Goal: Task Accomplishment & Management: Manage account settings

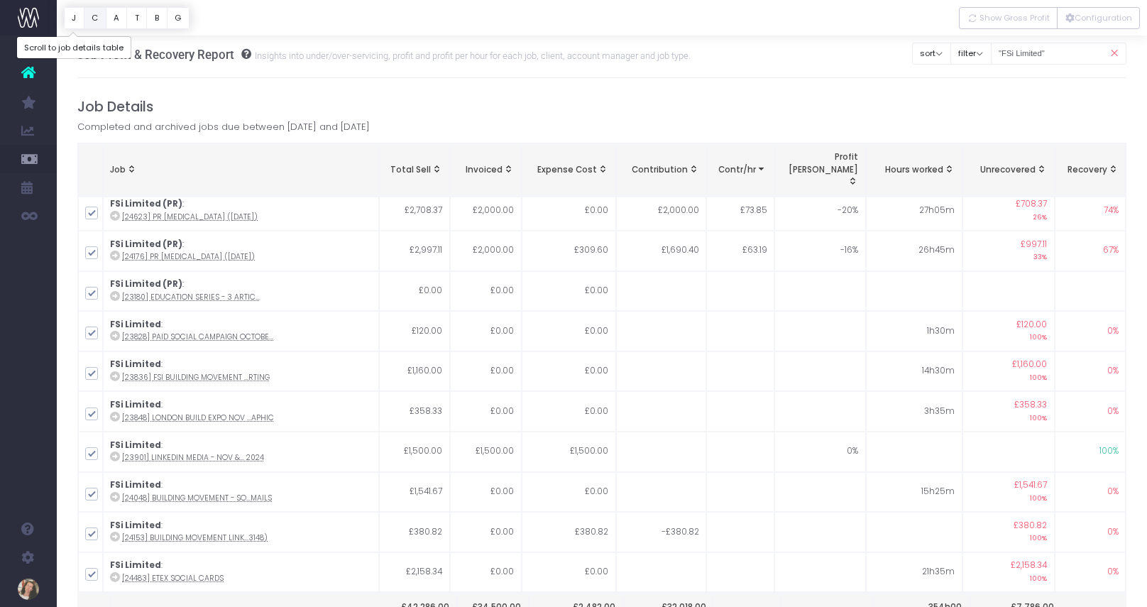
scroll to position [2, 0]
click at [78, 424] on link "New Forecast" at bounding box center [67, 414] width 21 height 28
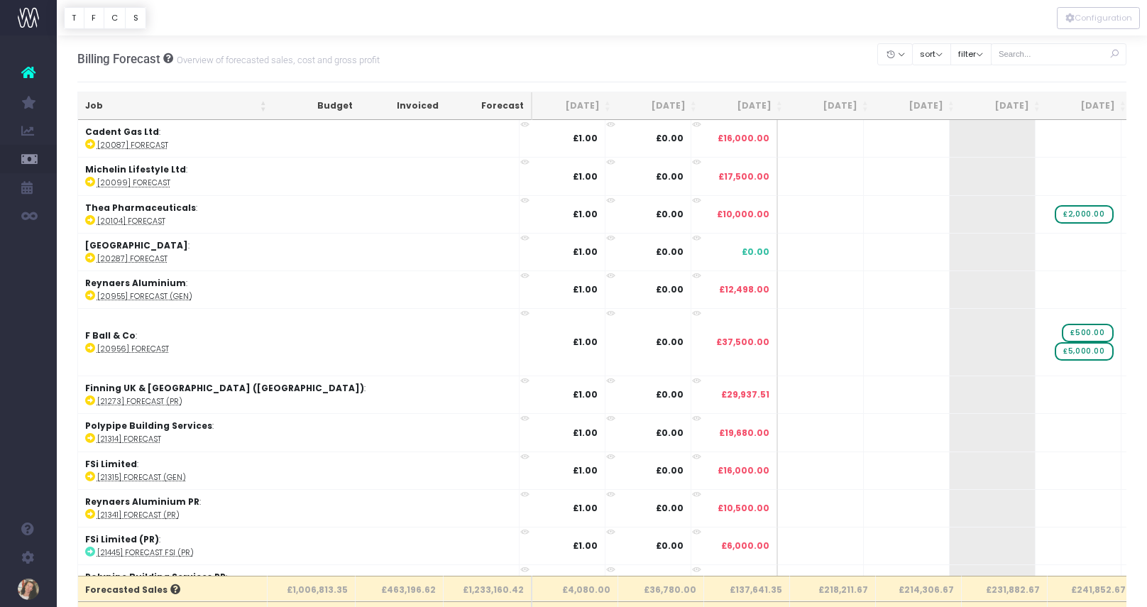
drag, startPoint x: 663, startPoint y: 117, endPoint x: 668, endPoint y: 109, distance: 10.2
click at [663, 117] on th "[DATE]" at bounding box center [661, 106] width 86 height 28
click at [668, 109] on th "[DATE]" at bounding box center [661, 106] width 86 height 28
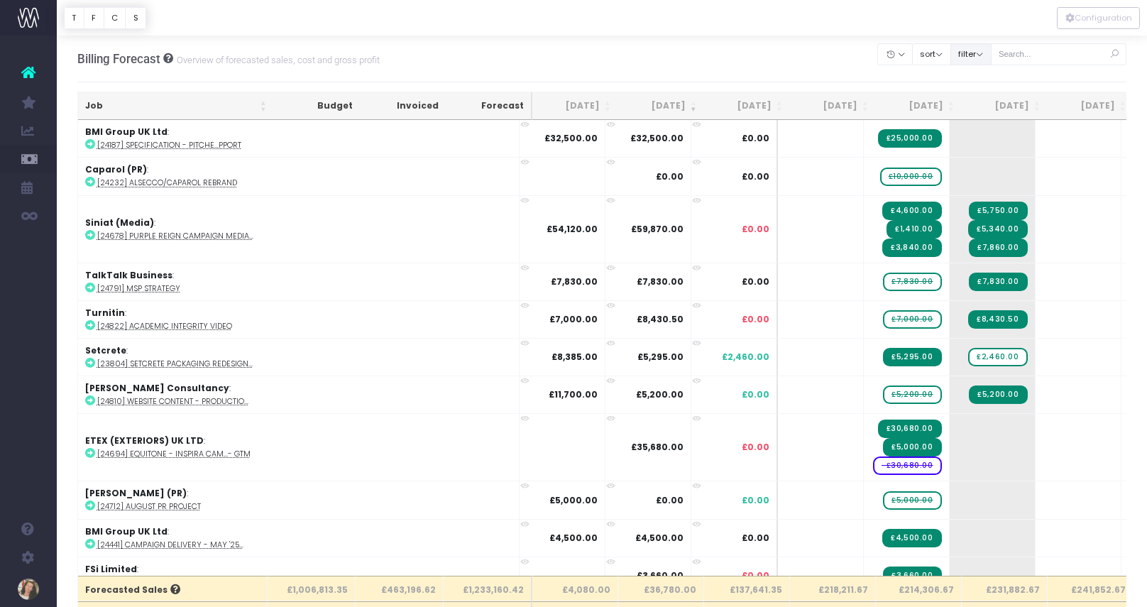
click at [975, 57] on button "filter" at bounding box center [970, 54] width 41 height 22
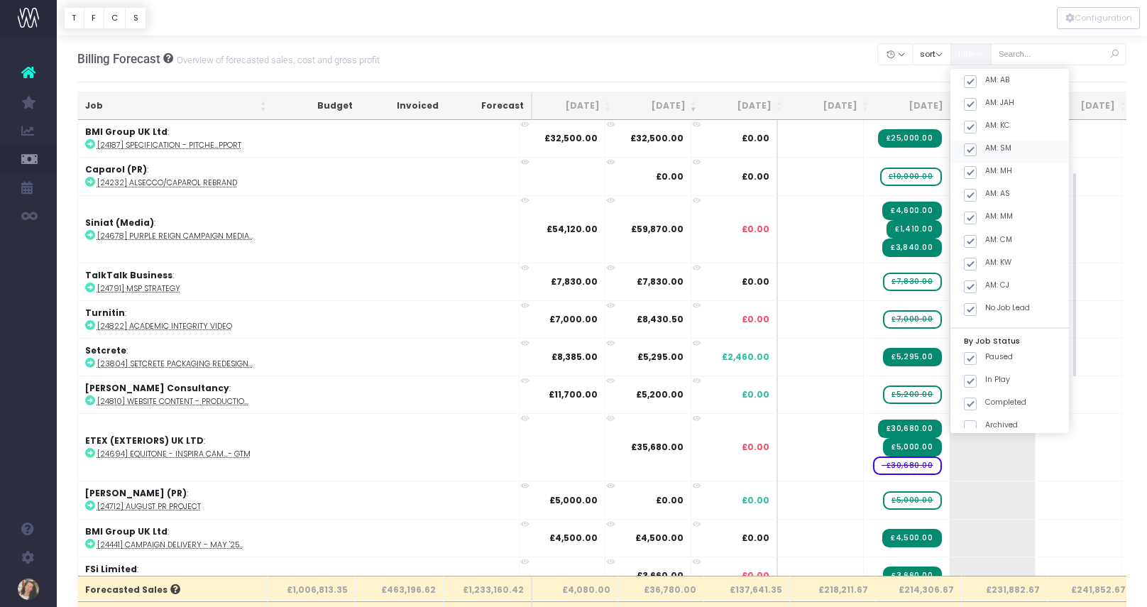
scroll to position [264, 0]
click at [976, 269] on span at bounding box center [970, 270] width 13 height 13
click at [985, 269] on input "Archived" at bounding box center [989, 267] width 9 height 9
checkbox input "true"
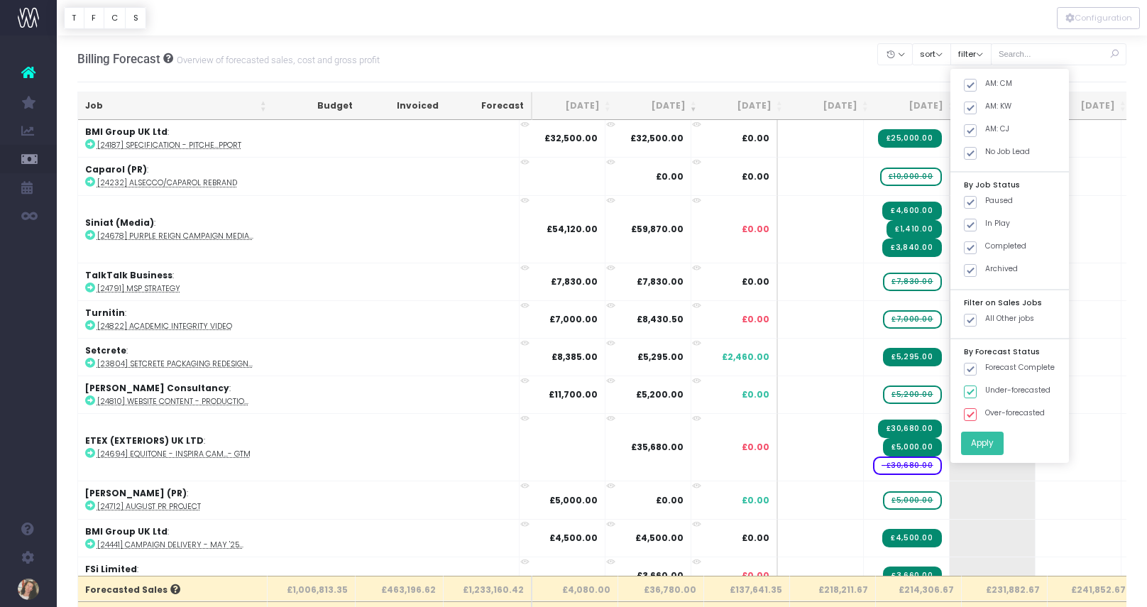
click at [1003, 442] on button "Apply" at bounding box center [982, 442] width 43 height 23
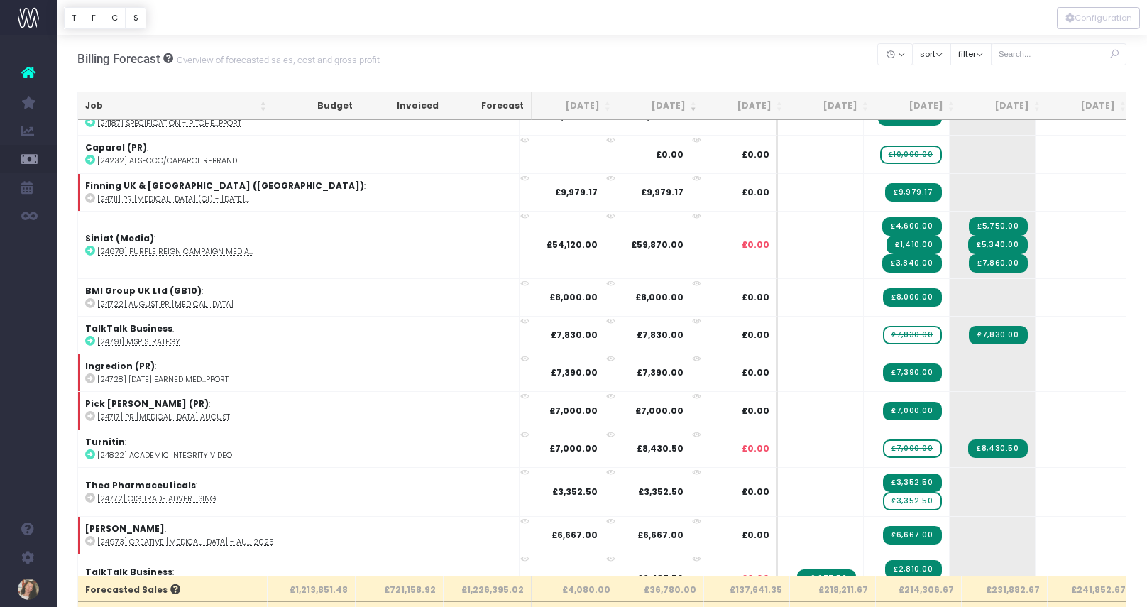
scroll to position [0, 0]
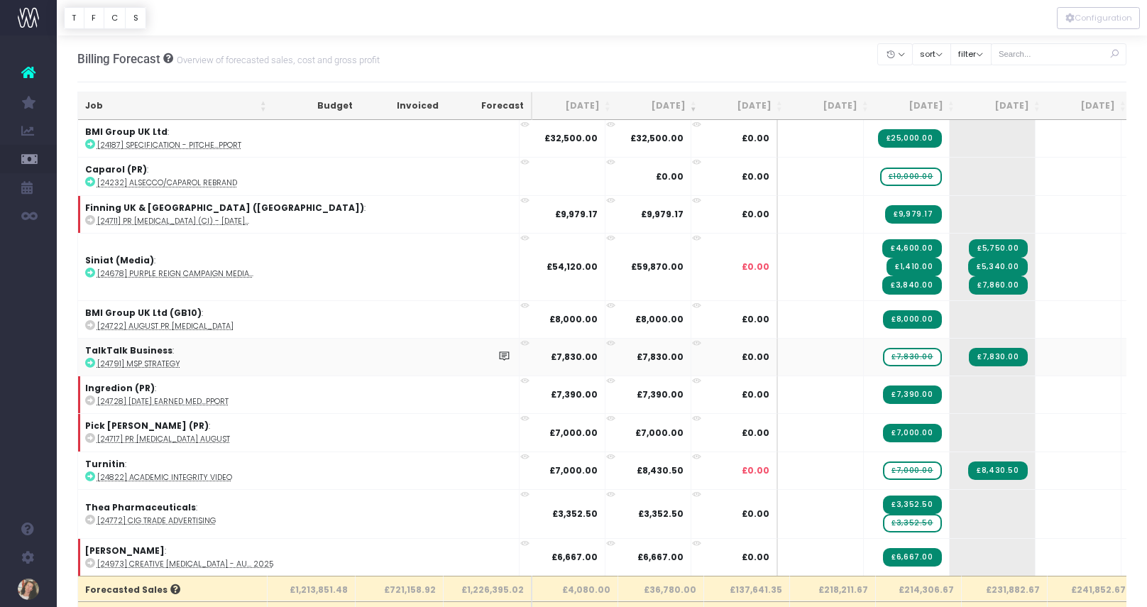
click at [864, 368] on td "£7,830.00" at bounding box center [907, 357] width 86 height 38
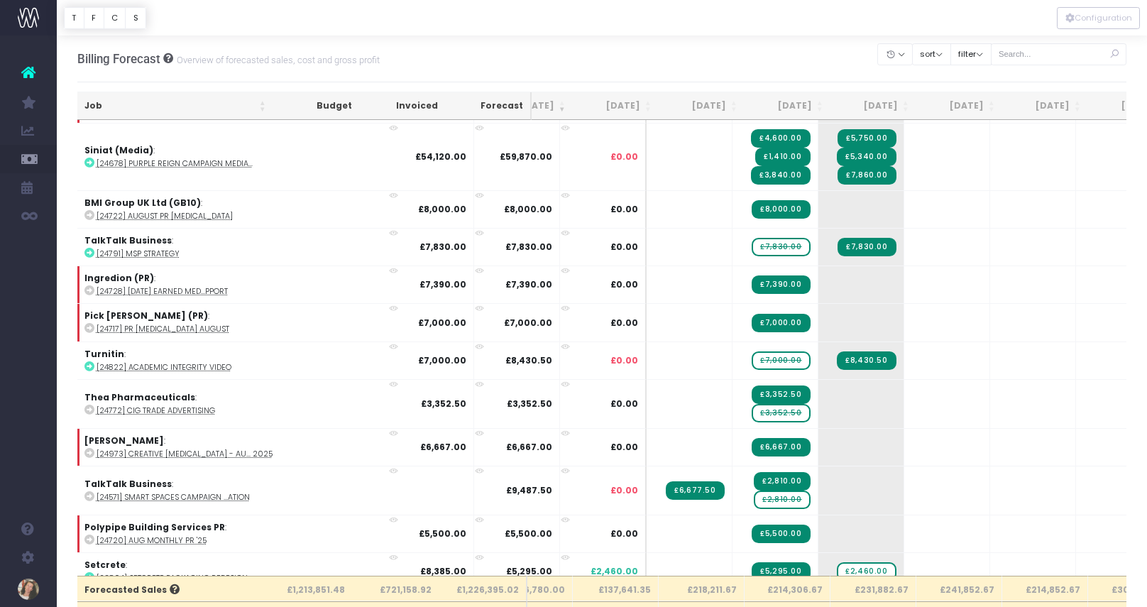
scroll to position [110, 137]
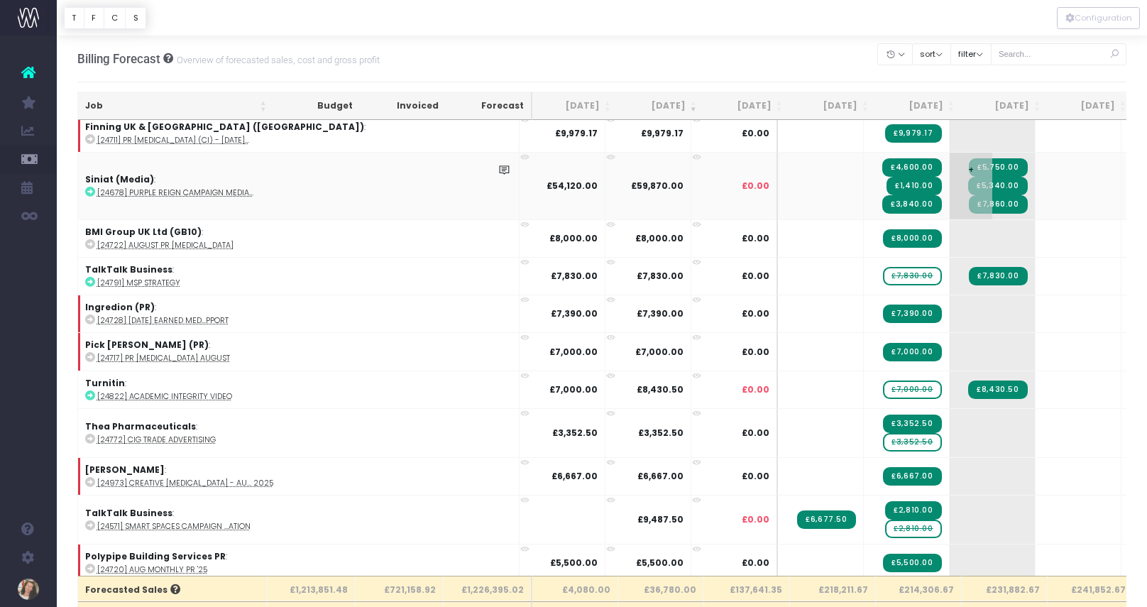
click at [949, 213] on span "+" at bounding box center [970, 186] width 43 height 67
type input "5175"
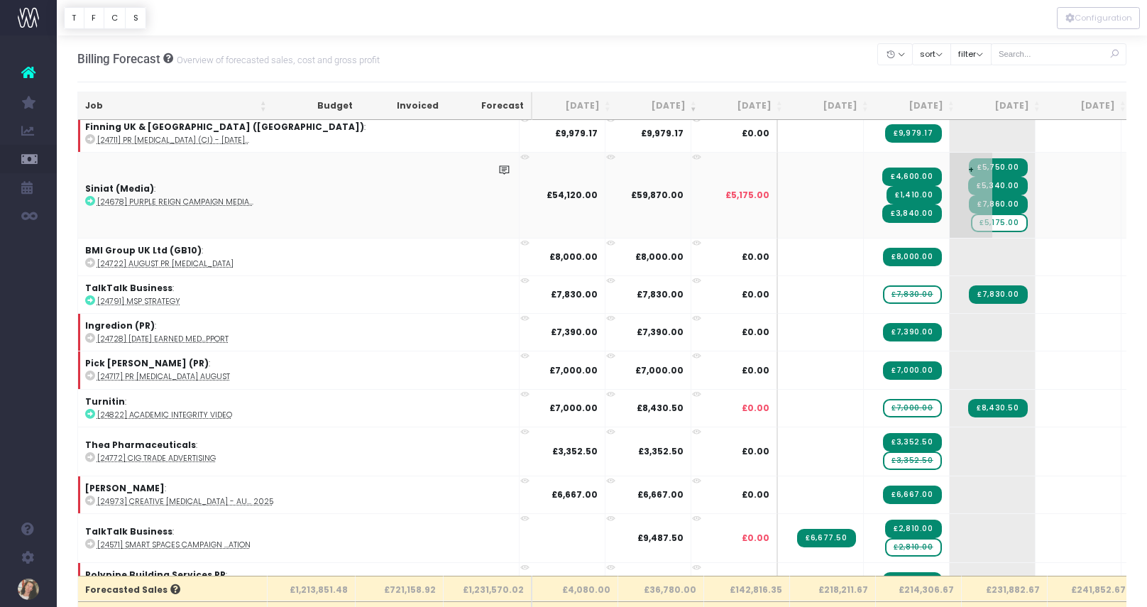
click at [949, 226] on span "+" at bounding box center [970, 195] width 43 height 85
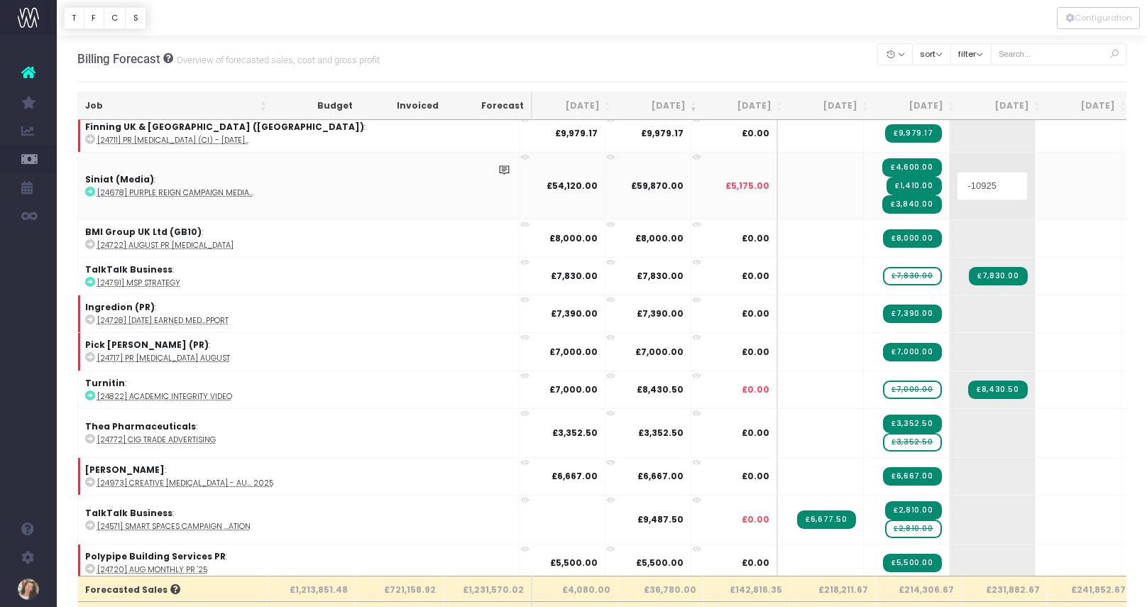
click at [956, 189] on input "-10925" at bounding box center [991, 186] width 71 height 28
drag, startPoint x: 747, startPoint y: 187, endPoint x: 754, endPoint y: 188, distance: 7.2
click at [956, 187] on input "-10925" at bounding box center [991, 186] width 71 height 28
drag, startPoint x: 754, startPoint y: 188, endPoint x: 725, endPoint y: 187, distance: 29.1
click at [956, 187] on input "-10925" at bounding box center [991, 186] width 71 height 28
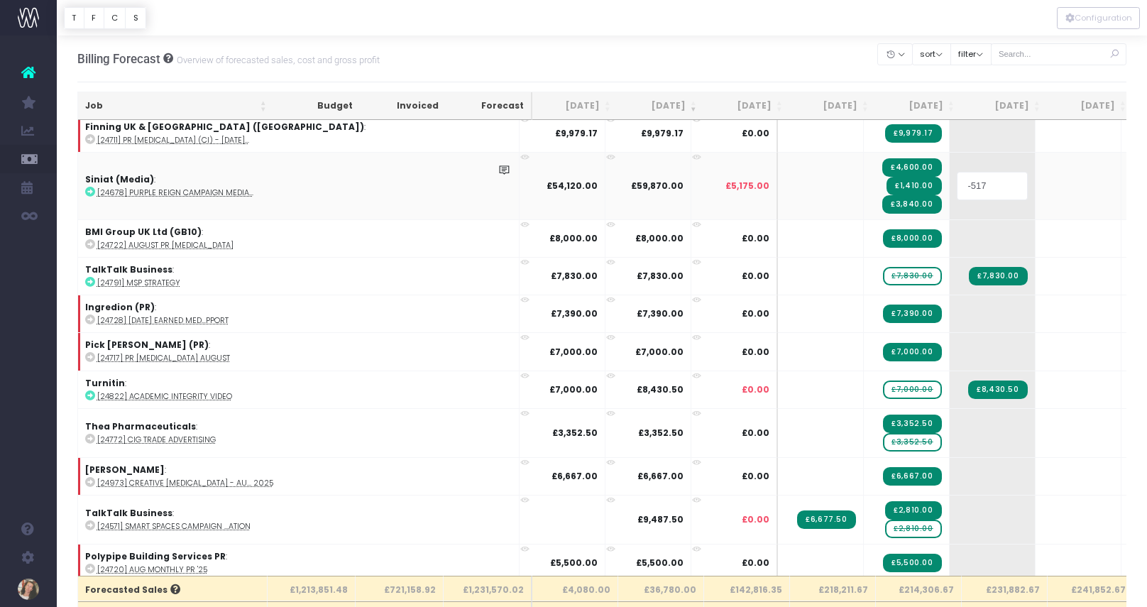
type input "-5175"
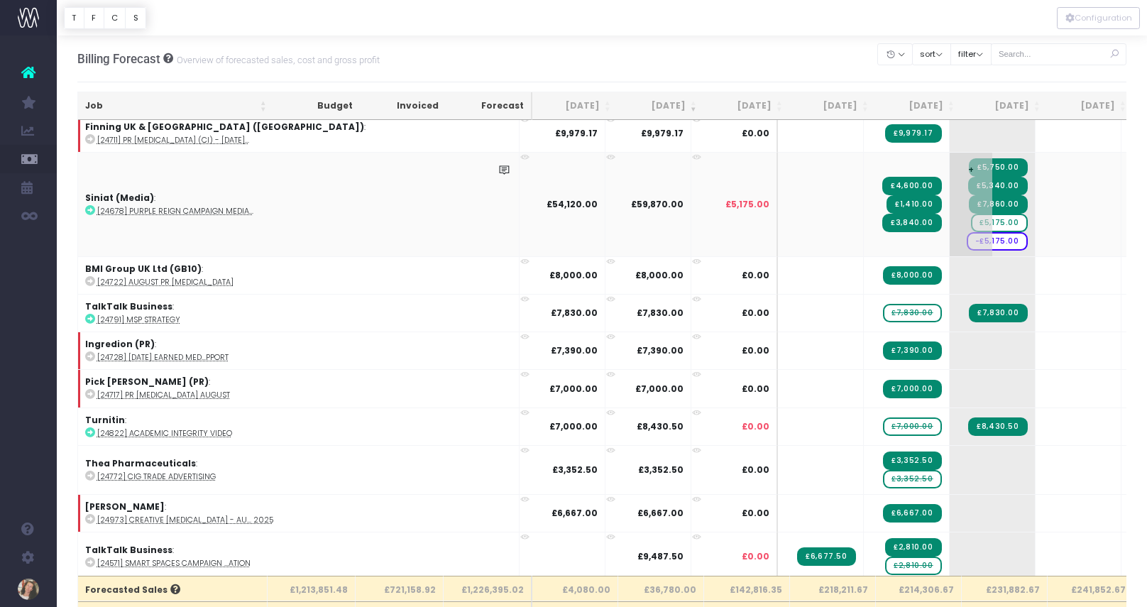
scroll to position [0, 1]
click at [970, 222] on span "£5,175.00" at bounding box center [998, 223] width 56 height 18
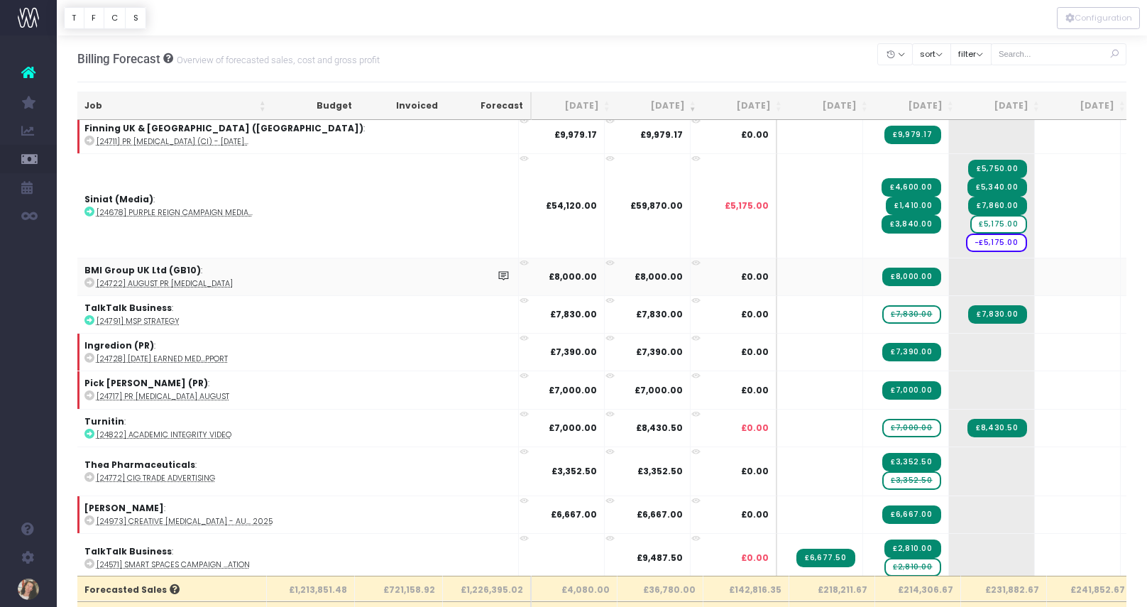
click at [970, 222] on span "£5,175.00" at bounding box center [998, 224] width 56 height 18
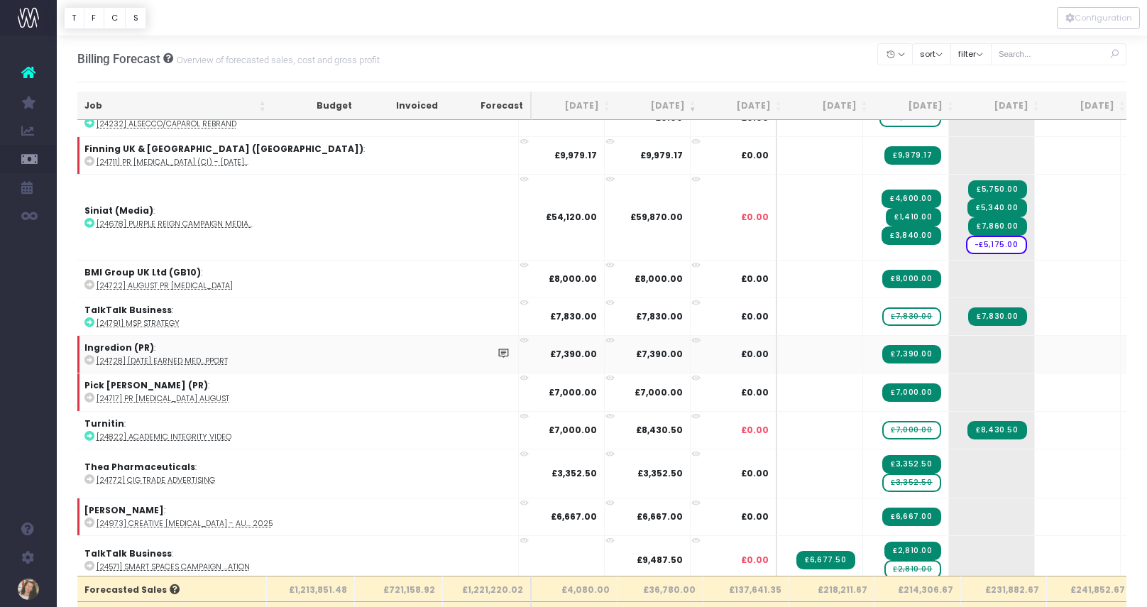
scroll to position [33, 1]
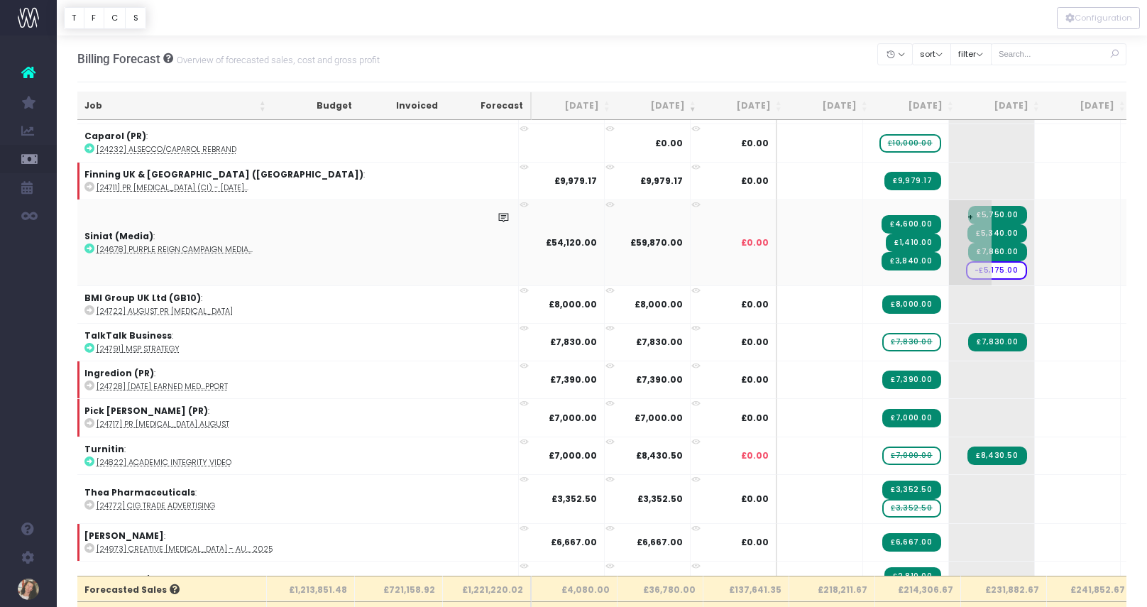
click at [949, 276] on span "+" at bounding box center [970, 242] width 43 height 85
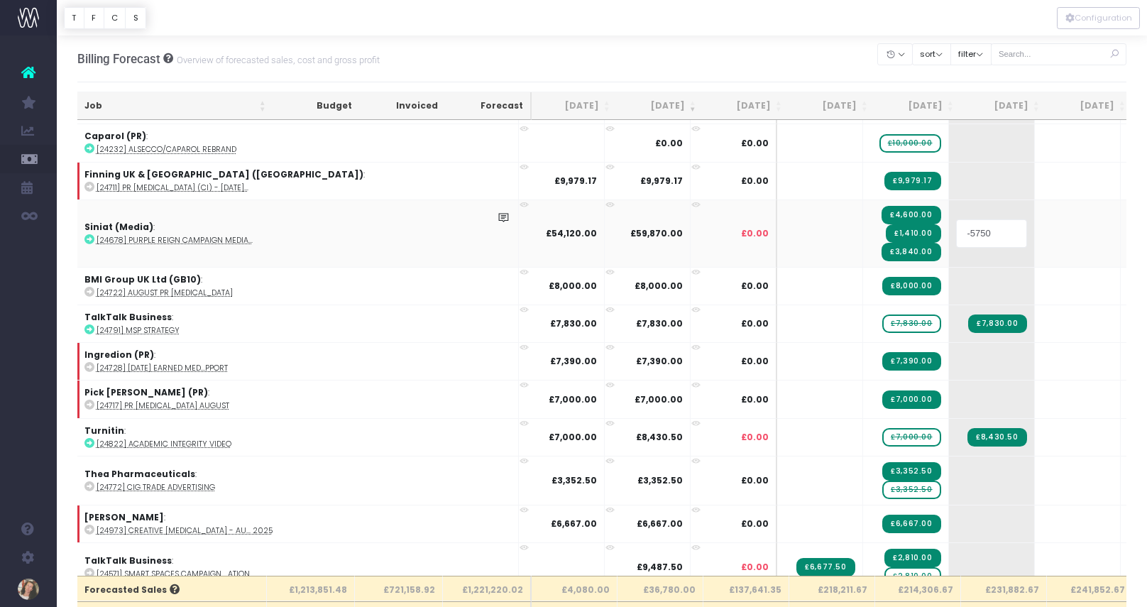
click at [741, 258] on body "Oh my... this is bad. [PERSON_NAME] wasn't able to load this page. Please conta…" at bounding box center [573, 303] width 1147 height 607
click at [741, 258] on div at bounding box center [573, 303] width 1147 height 607
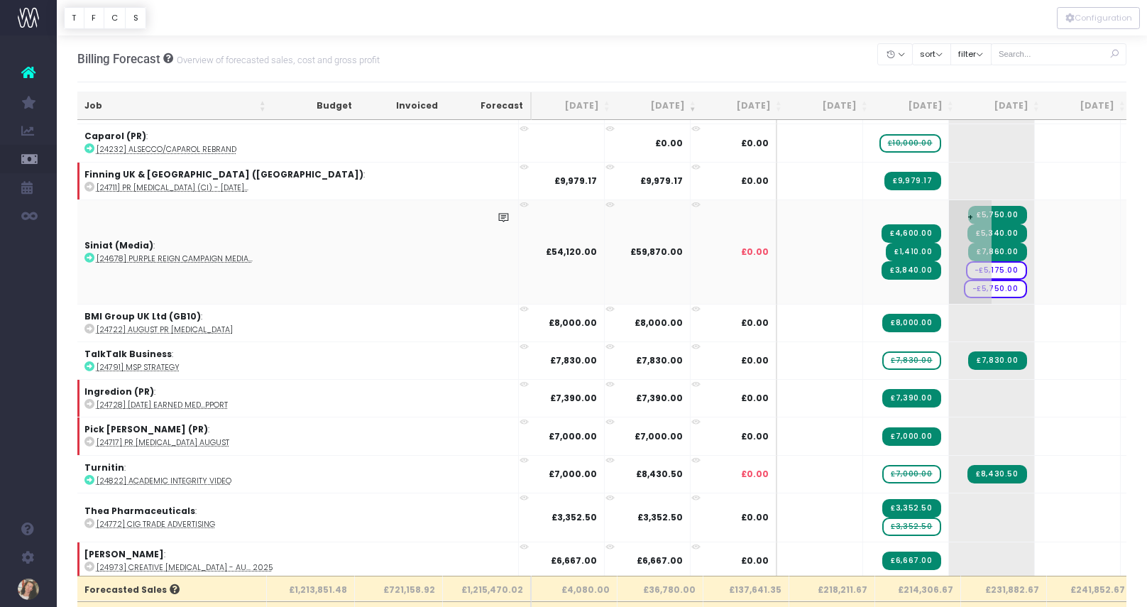
click at [964, 292] on span "-£5,750.00" at bounding box center [995, 289] width 63 height 18
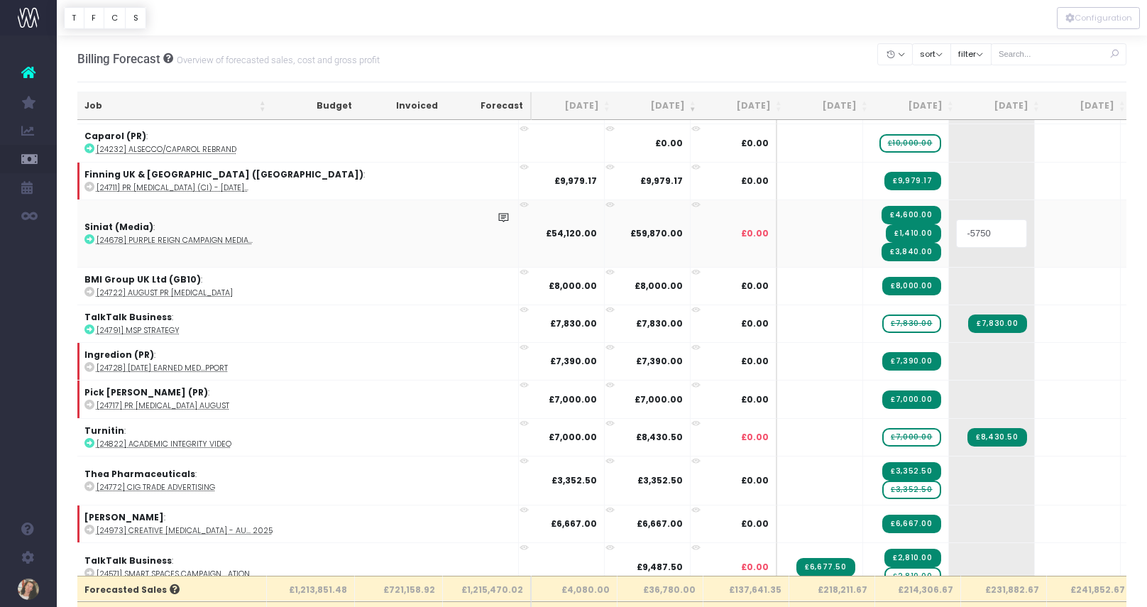
drag, startPoint x: 747, startPoint y: 238, endPoint x: 725, endPoint y: 229, distance: 23.9
click at [956, 229] on input "-5750" at bounding box center [991, 233] width 71 height 28
type input "-71"
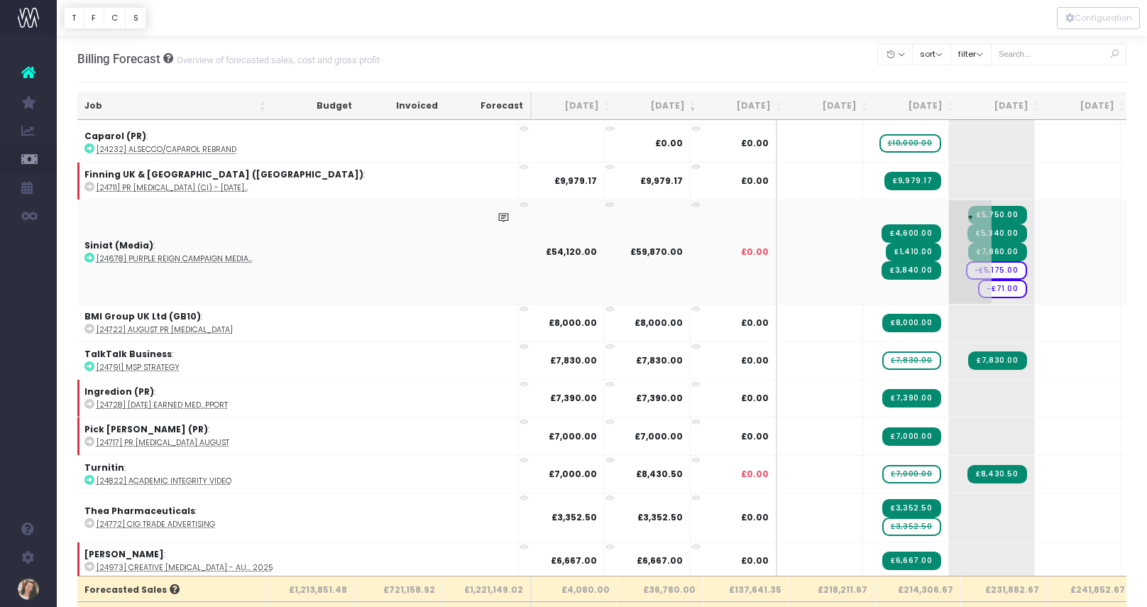
click at [978, 292] on span "-£71.00" at bounding box center [1002, 289] width 48 height 18
click at [978, 291] on span "-£71.00" at bounding box center [1002, 289] width 48 height 18
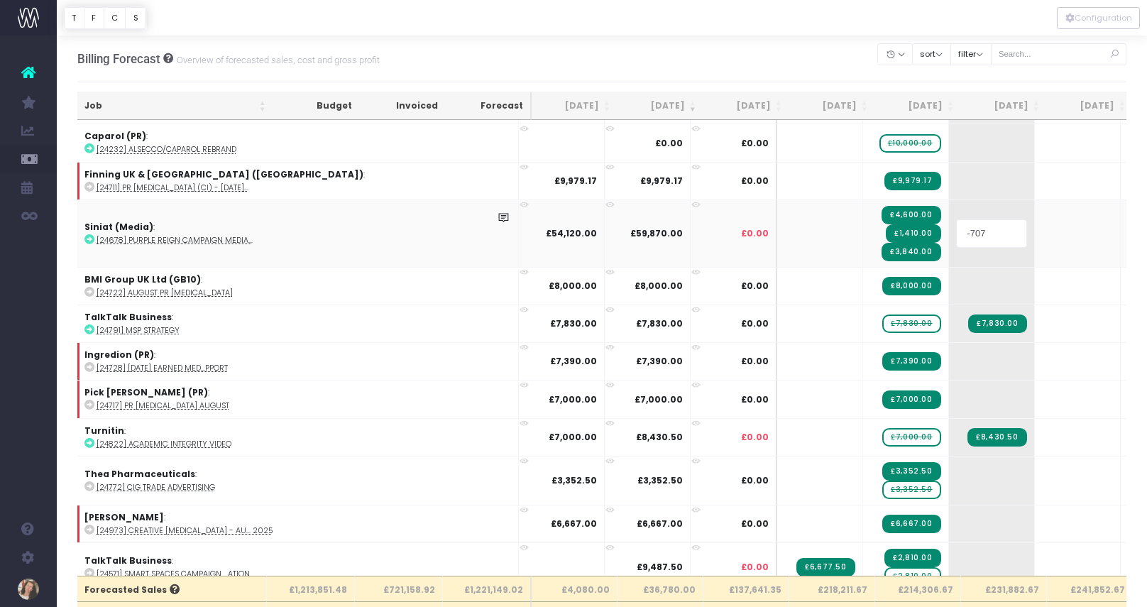
type input "-7074"
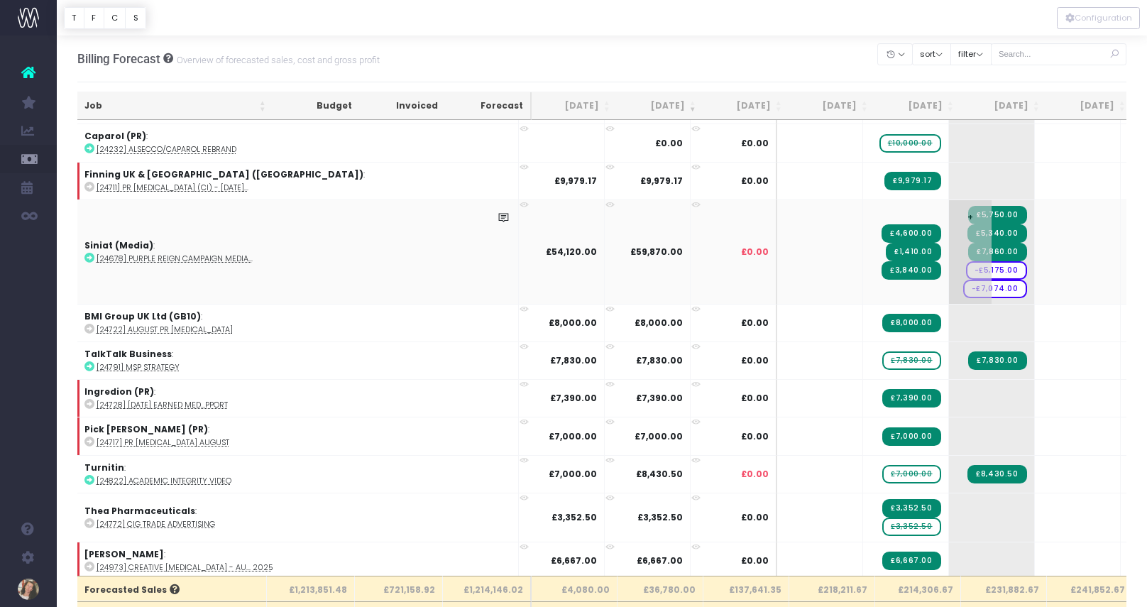
click at [949, 290] on span "+" at bounding box center [970, 252] width 43 height 104
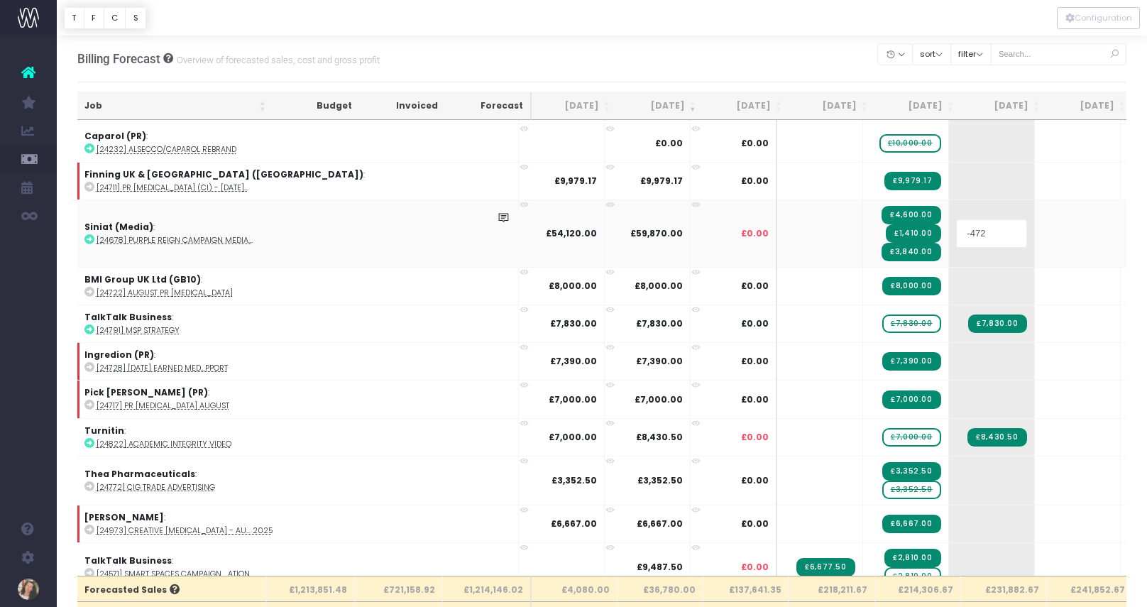
type input "-4725"
click at [734, 185] on body "Oh my... this is bad. [PERSON_NAME] wasn't able to load this page. Please conta…" at bounding box center [573, 303] width 1147 height 607
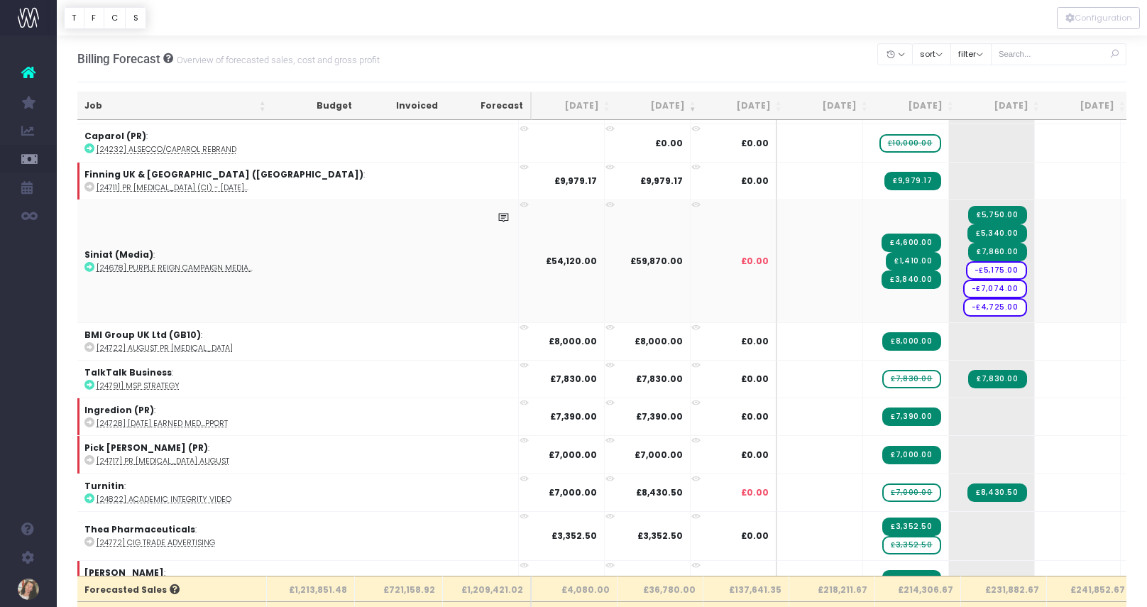
click at [863, 306] on td "£4,600.00 £1,410.00 £3,840.00" at bounding box center [906, 260] width 86 height 123
click at [863, 304] on td "£4,600.00 £1,410.00 £3,840.00" at bounding box center [906, 260] width 86 height 123
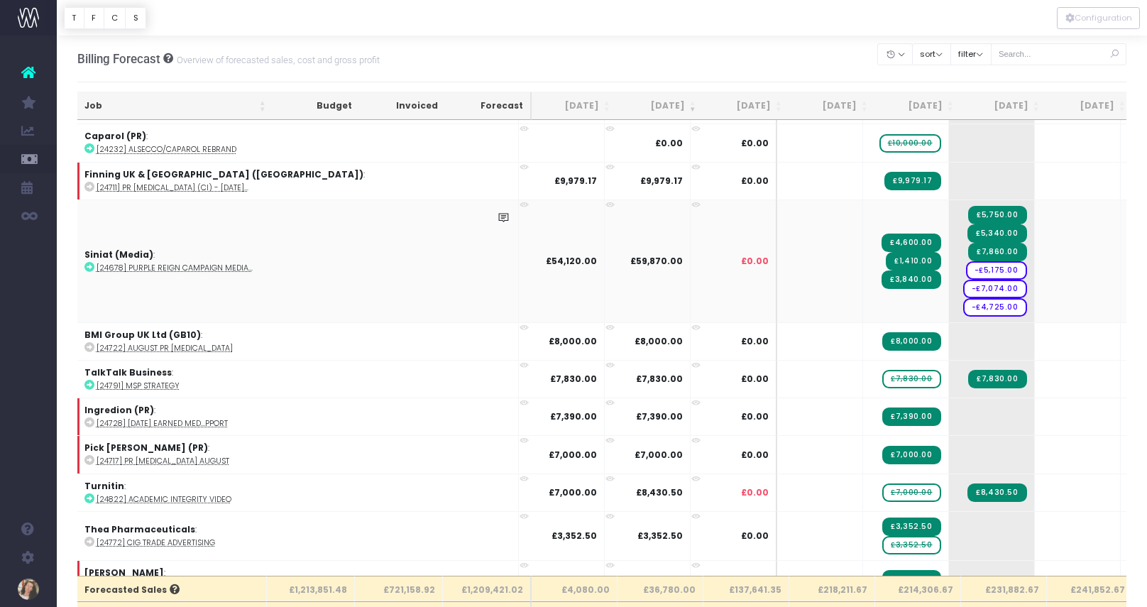
click at [863, 314] on td "£4,600.00 £1,410.00 £3,840.00" at bounding box center [906, 260] width 86 height 123
click at [863, 313] on td "£4,600.00 £1,410.00 £3,840.00" at bounding box center [906, 260] width 86 height 123
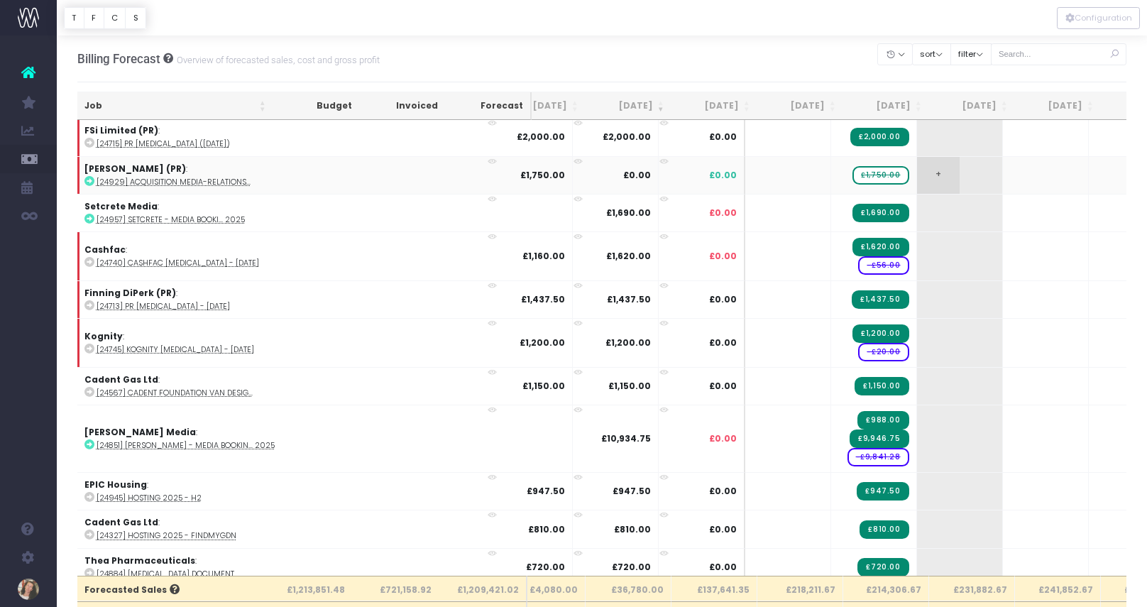
scroll to position [1427, 33]
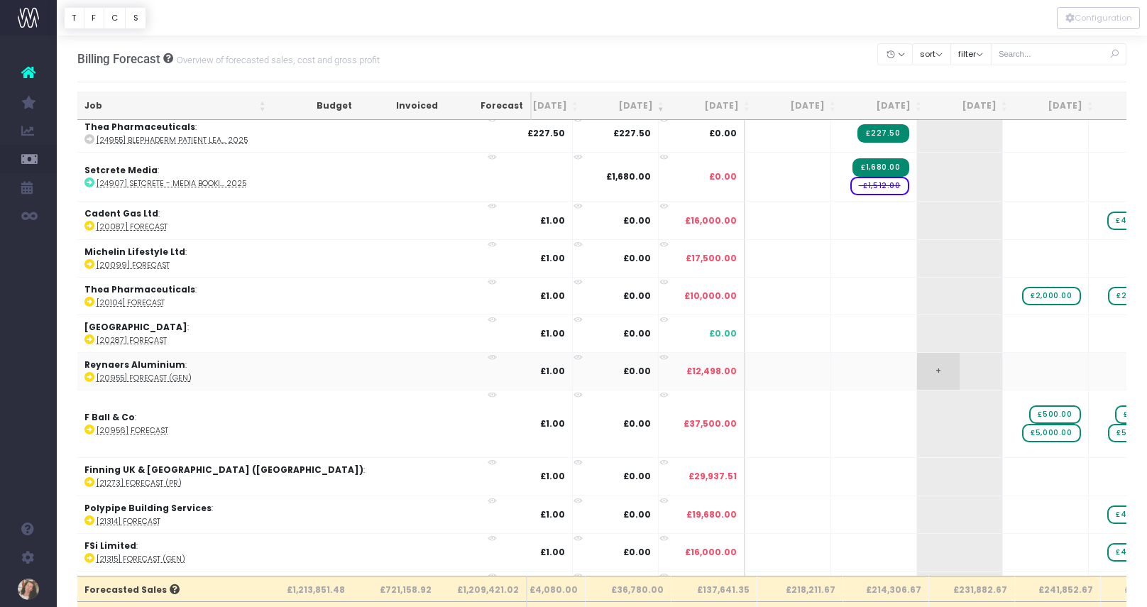
scroll to position [2077, 33]
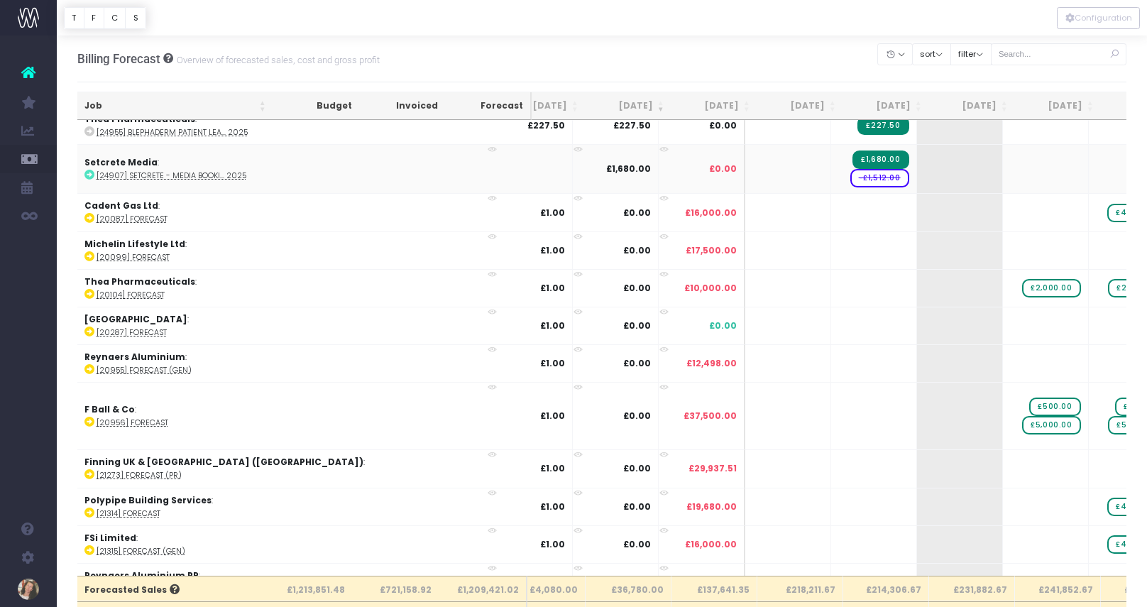
click at [850, 180] on span "-£1,512.00" at bounding box center [879, 178] width 59 height 18
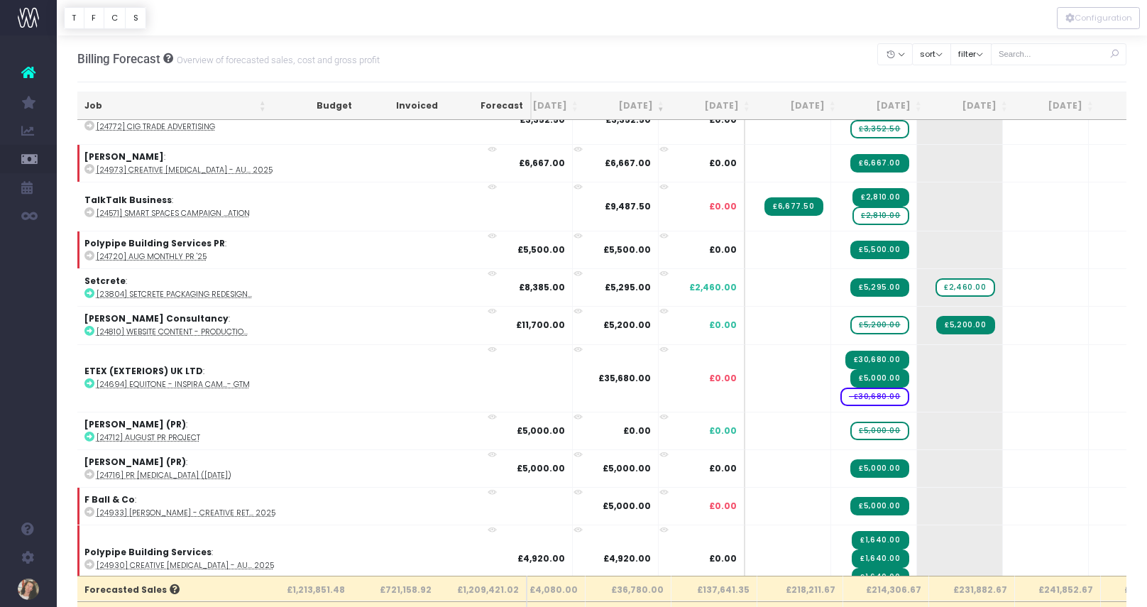
scroll to position [0, 33]
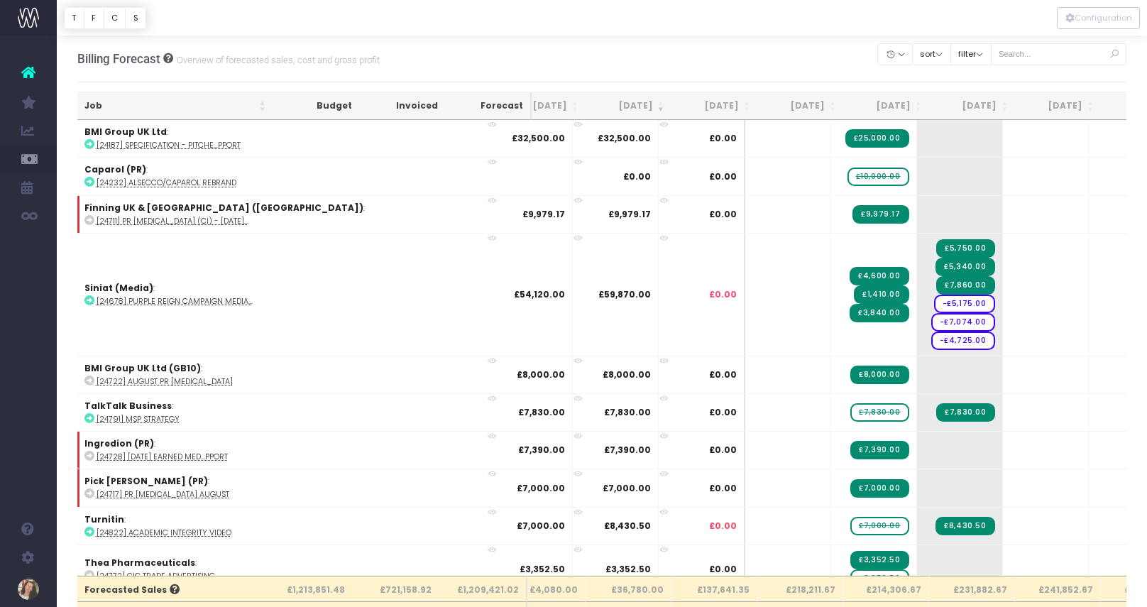
click at [177, 106] on th "Job" at bounding box center [175, 106] width 196 height 28
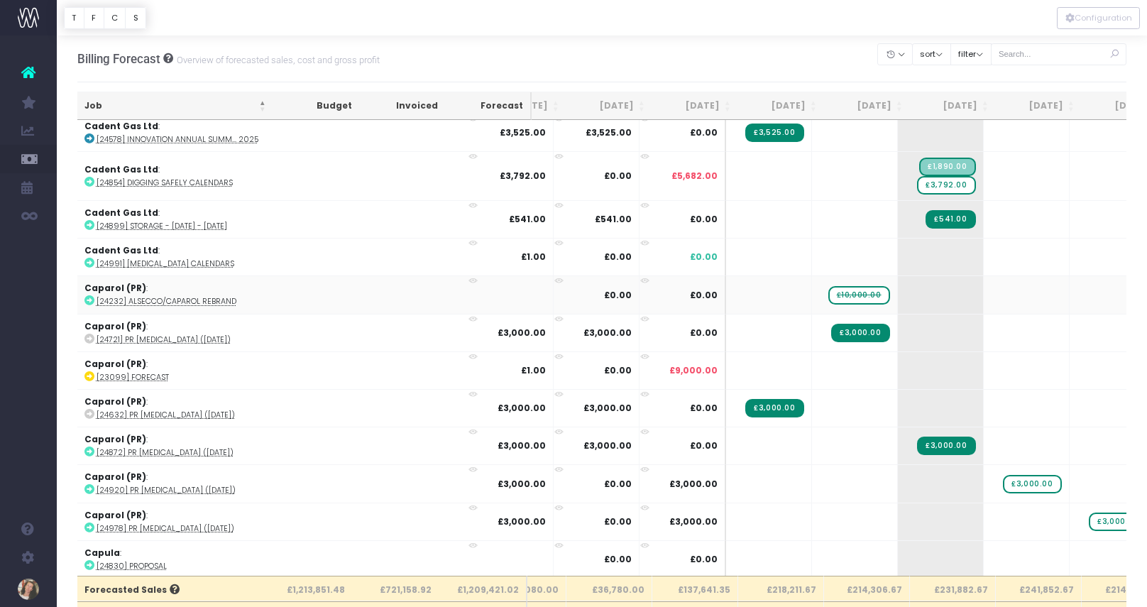
scroll to position [0, 87]
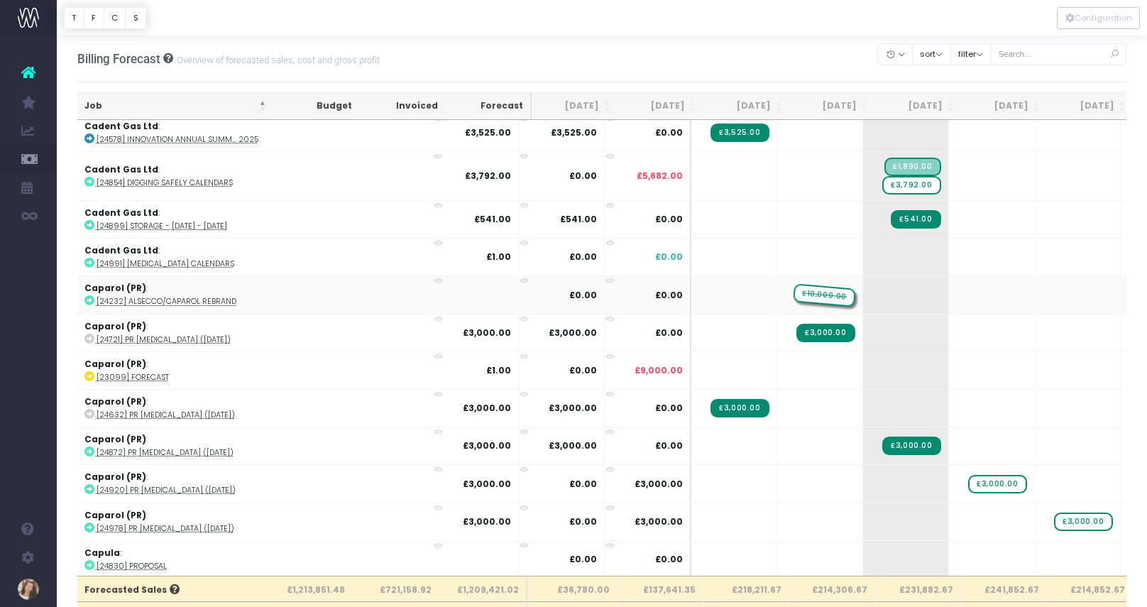
drag, startPoint x: 581, startPoint y: 300, endPoint x: 600, endPoint y: 293, distance: 20.4
click at [793, 293] on span "£10,000.00" at bounding box center [824, 294] width 63 height 23
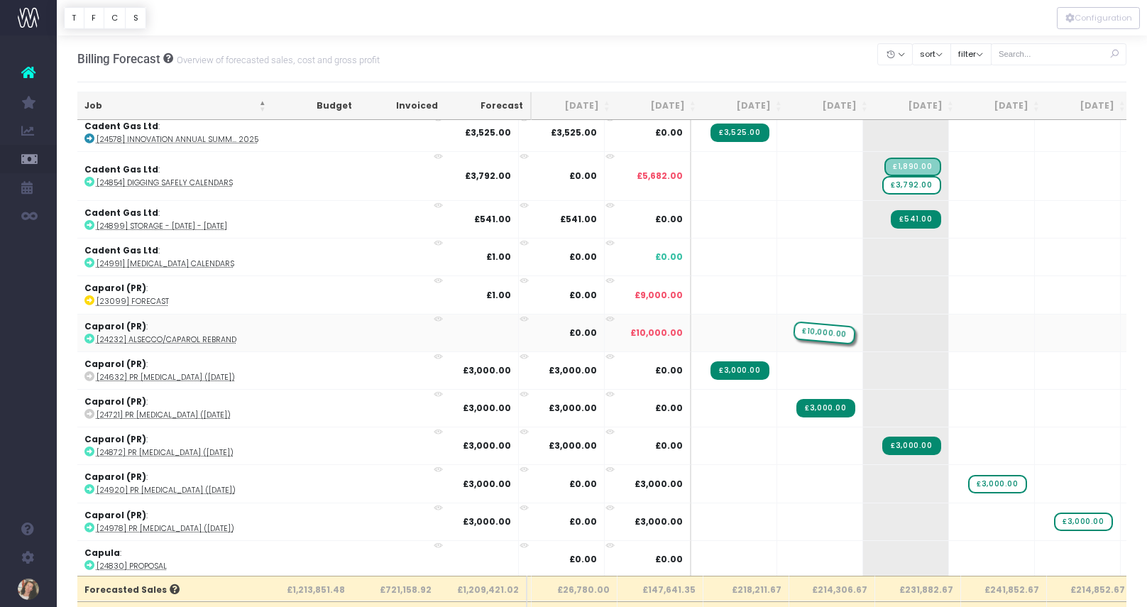
drag, startPoint x: 668, startPoint y: 334, endPoint x: 593, endPoint y: 333, distance: 75.2
click at [793, 333] on span "£10,000.00" at bounding box center [824, 332] width 63 height 23
drag, startPoint x: 663, startPoint y: 331, endPoint x: 595, endPoint y: 327, distance: 67.5
click at [793, 327] on span "£10,000.00" at bounding box center [824, 332] width 63 height 23
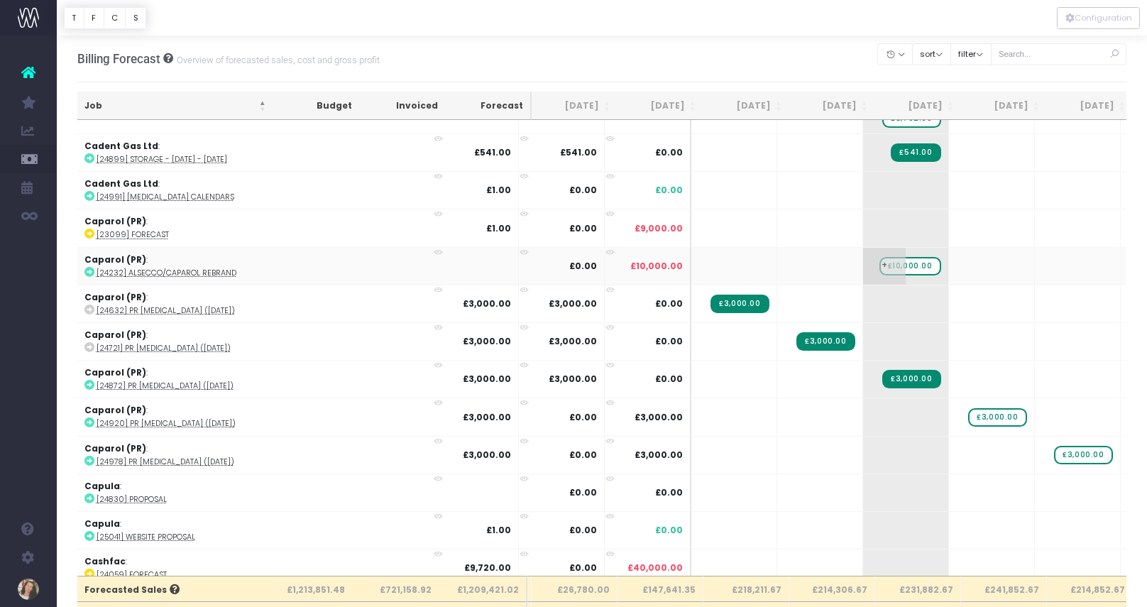
scroll to position [1912, 87]
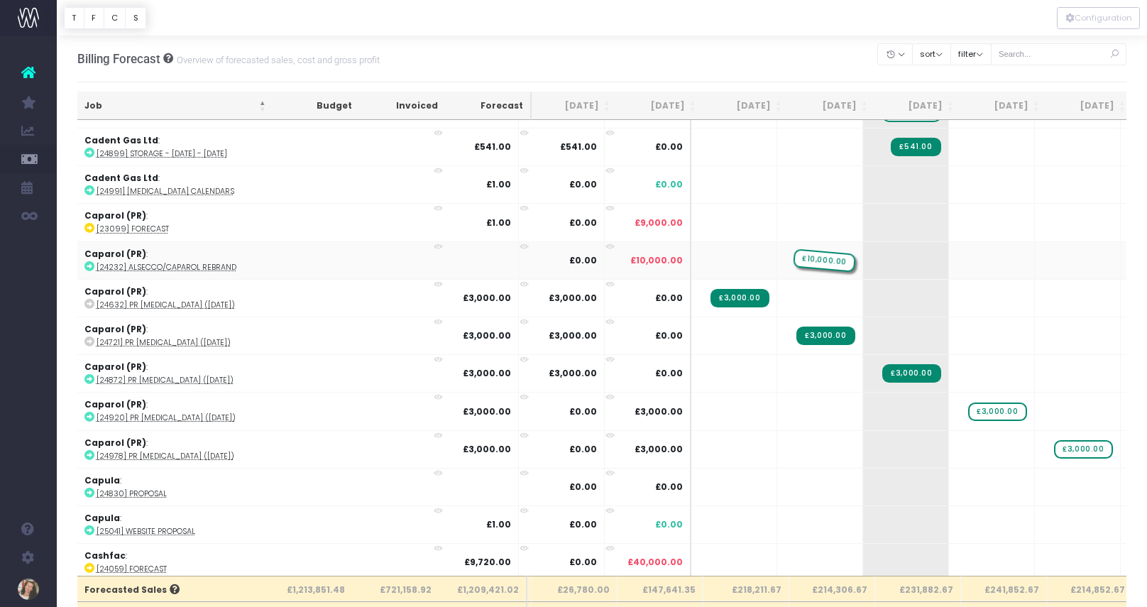
drag, startPoint x: 674, startPoint y: 260, endPoint x: 589, endPoint y: 258, distance: 85.2
click at [793, 258] on span "£10,000.00" at bounding box center [824, 259] width 63 height 23
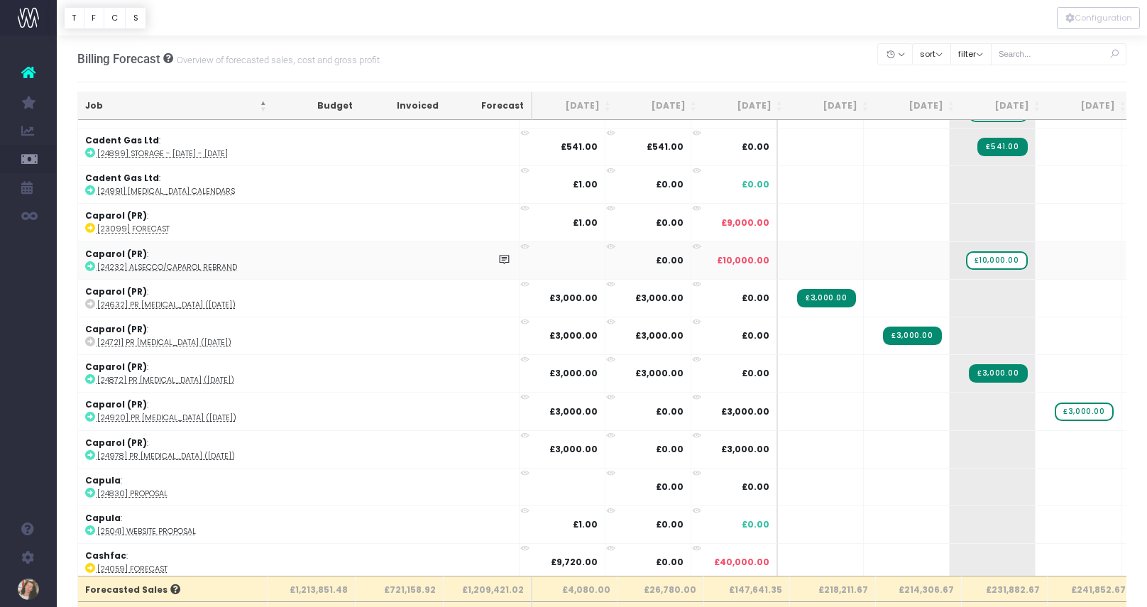
drag, startPoint x: 744, startPoint y: 260, endPoint x: 667, endPoint y: 262, distance: 76.6
click at [667, 262] on tr "Caparol (PR) : [24232] Alsecco/Caparol rebrand £0.00 £10,000.00 + £10,000.00 + …" at bounding box center [1029, 260] width 1902 height 38
drag, startPoint x: 772, startPoint y: 262, endPoint x: 688, endPoint y: 263, distance: 83.7
click at [879, 263] on span "£10,000.00" at bounding box center [910, 259] width 63 height 23
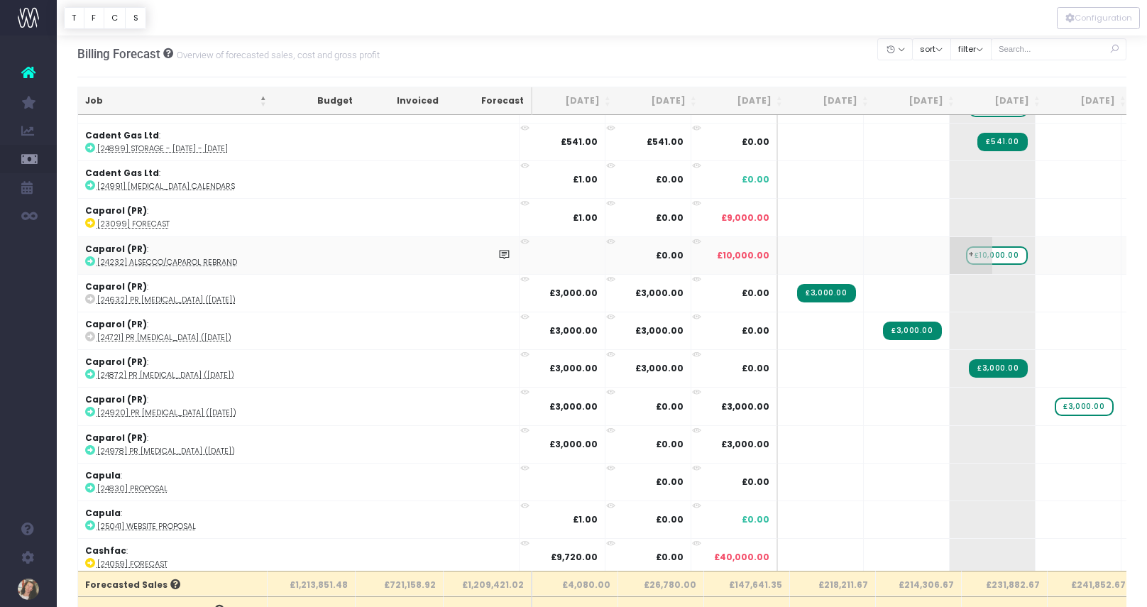
click at [966, 257] on span "£10,000.00" at bounding box center [997, 255] width 62 height 18
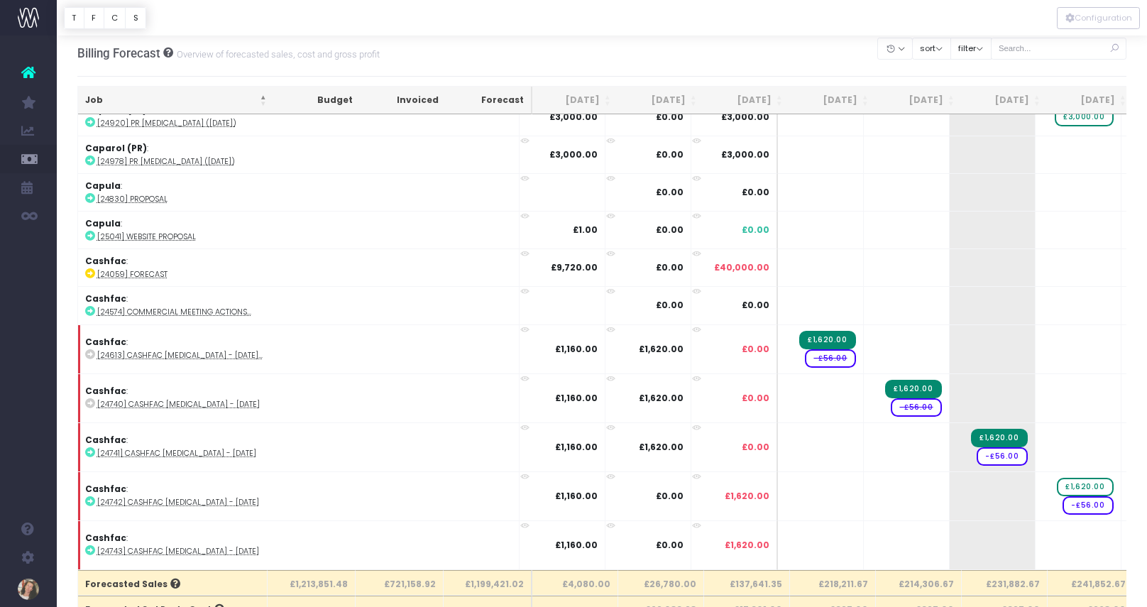
scroll to position [2224, 0]
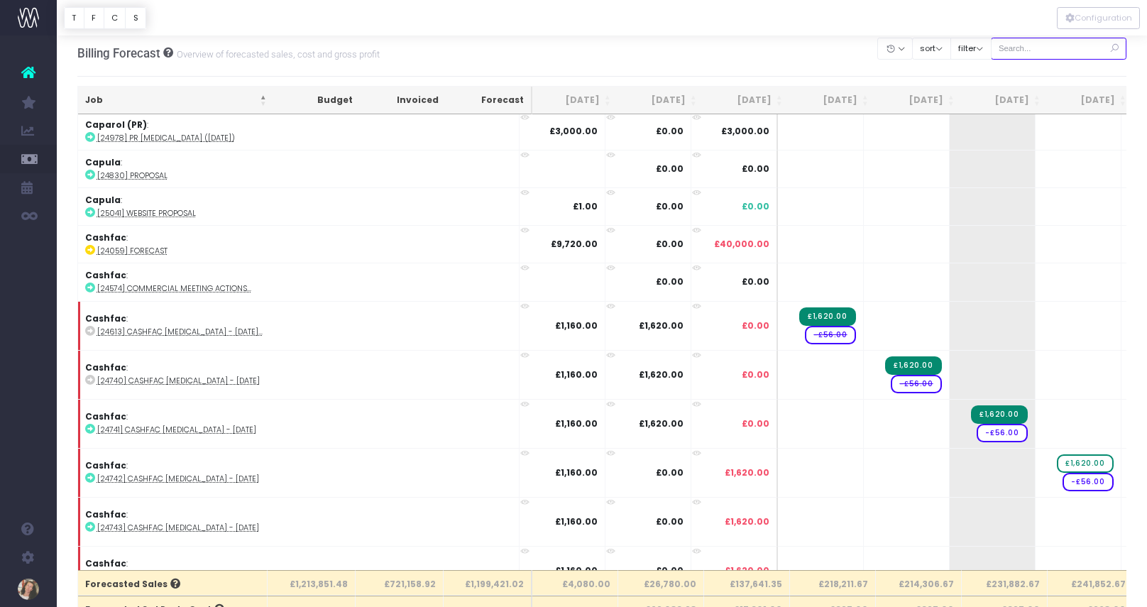
click at [1042, 49] on input "text" at bounding box center [1059, 49] width 136 height 22
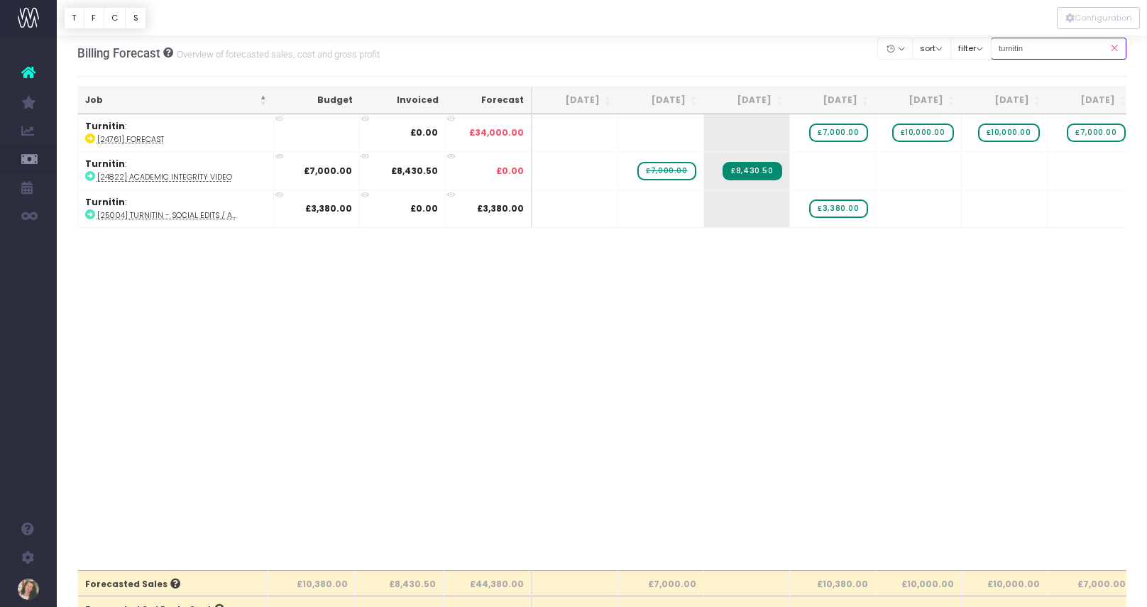
scroll to position [0, 0]
click at [90, 174] on icon at bounding box center [90, 176] width 10 height 10
drag, startPoint x: 1049, startPoint y: 49, endPoint x: 1000, endPoint y: 46, distance: 49.0
click at [999, 46] on div "Clear Filters Hide Jul 2025 Aug 2025 Sep 2025 Oct 2025 Nov 2025 Dec 2025 Jan 20…" at bounding box center [1002, 48] width 248 height 29
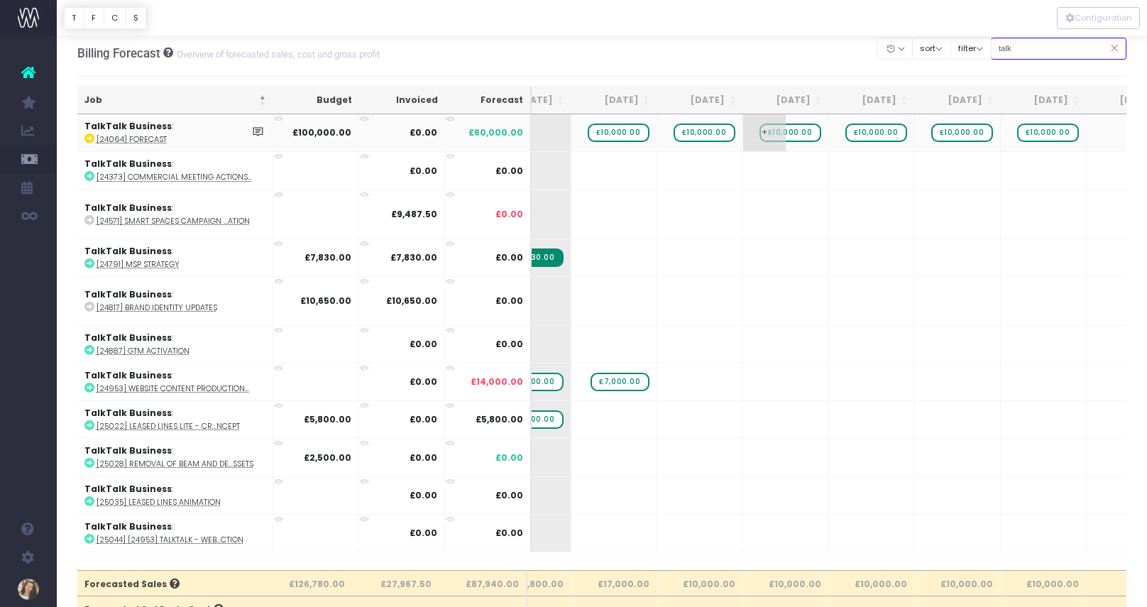
scroll to position [0, 232]
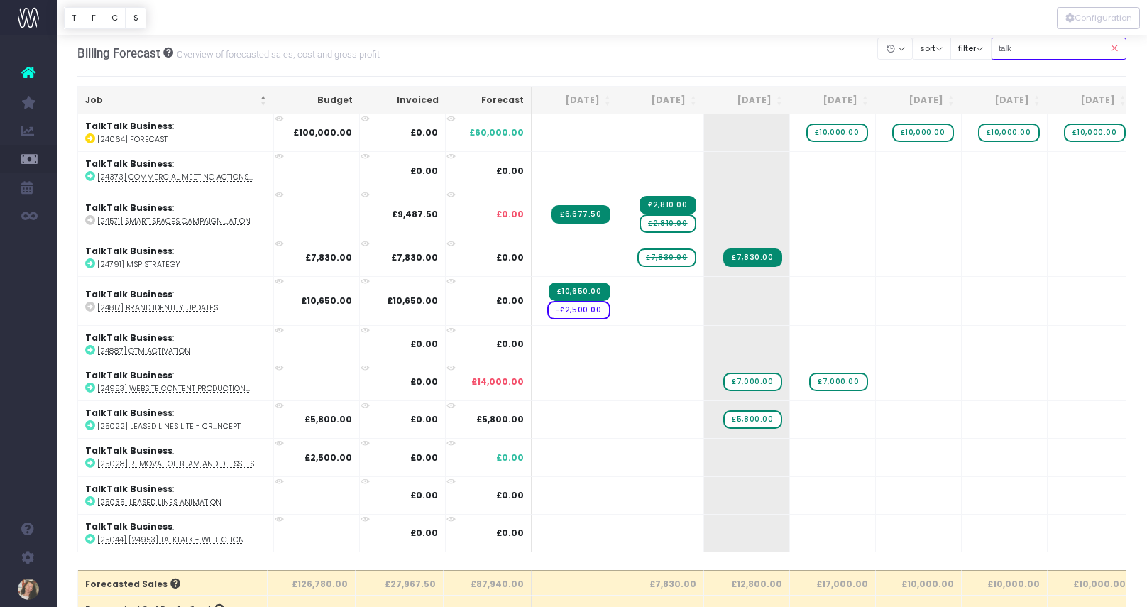
drag, startPoint x: 1047, startPoint y: 50, endPoint x: 1015, endPoint y: 49, distance: 31.9
click at [1015, 49] on input "talk" at bounding box center [1059, 49] width 136 height 22
type input "t"
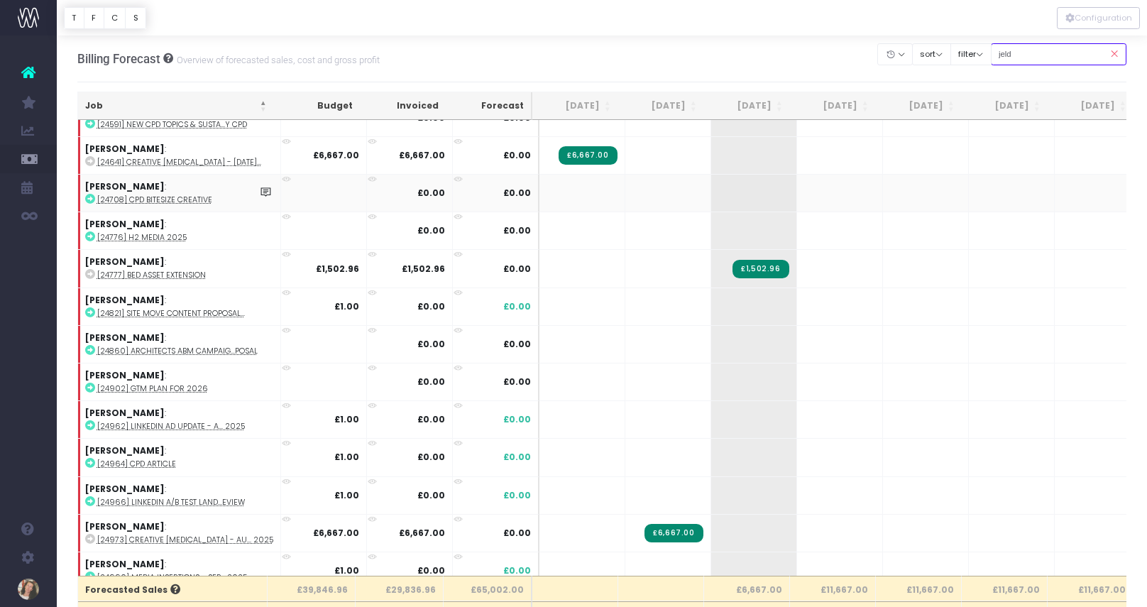
scroll to position [0, 0]
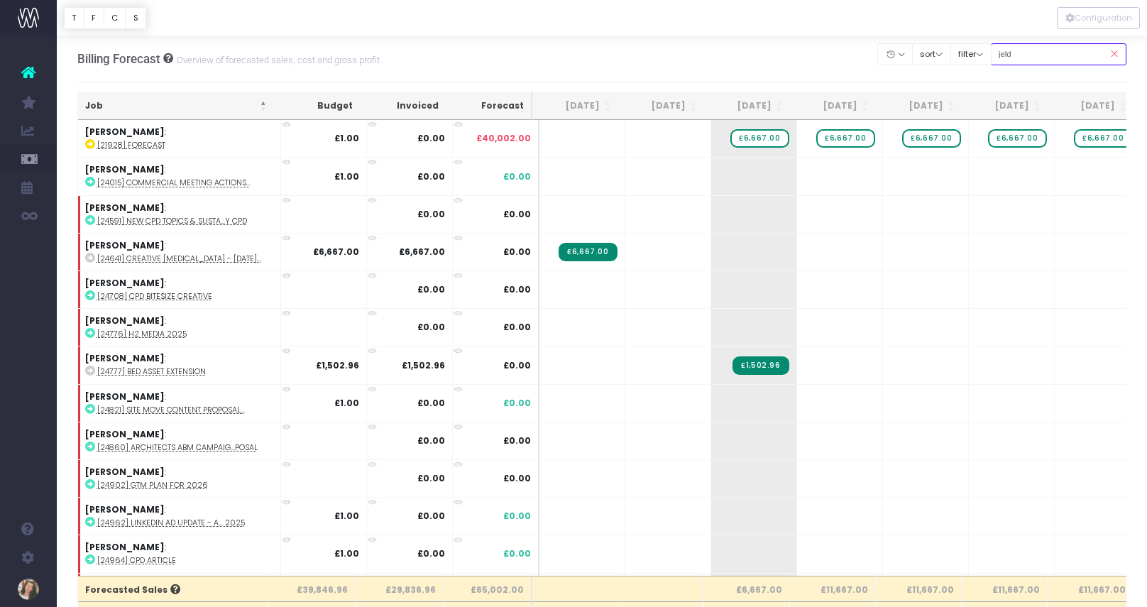
drag, startPoint x: 1059, startPoint y: 53, endPoint x: 1011, endPoint y: 54, distance: 48.3
click at [1011, 54] on input "jeld" at bounding box center [1059, 54] width 136 height 22
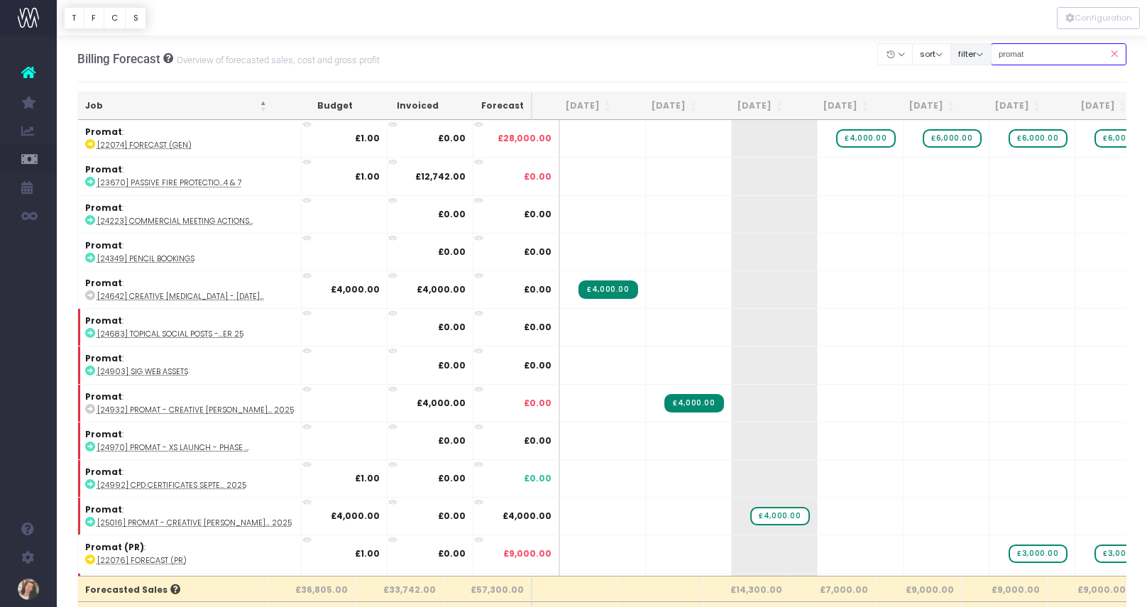
drag, startPoint x: 1045, startPoint y: 55, endPoint x: 998, endPoint y: 53, distance: 47.6
click at [998, 53] on div "Clear Filters Hide Jul 2025 Aug 2025 Sep 2025 Oct 2025 Nov 2025 Dec 2025 Jan 20…" at bounding box center [1002, 54] width 248 height 29
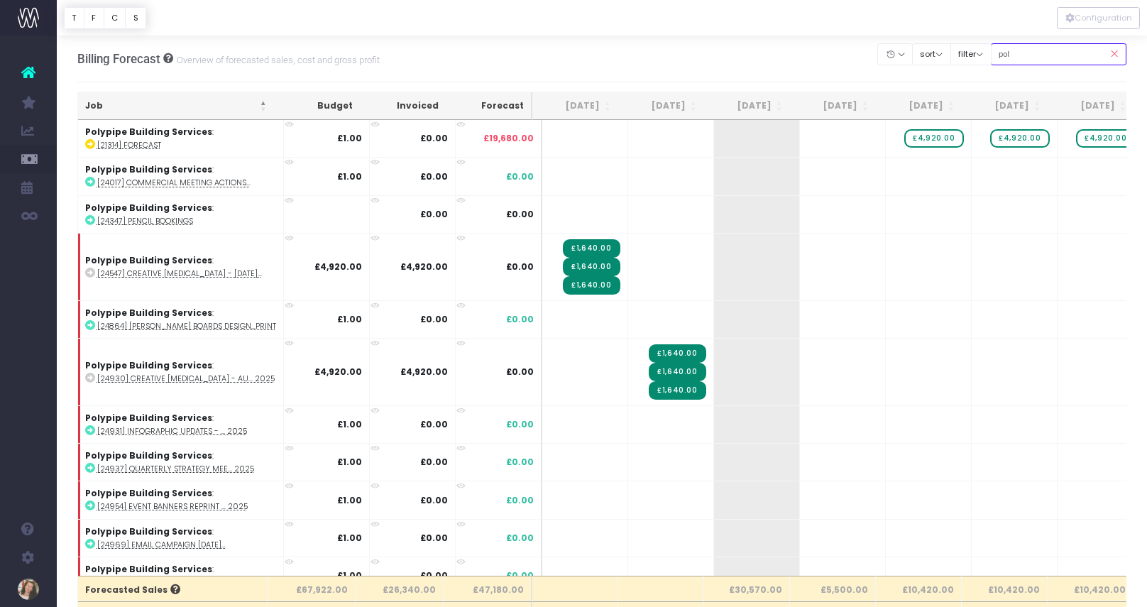
type input "polypipe building services:"
click at [1115, 54] on icon at bounding box center [1113, 54] width 25 height 29
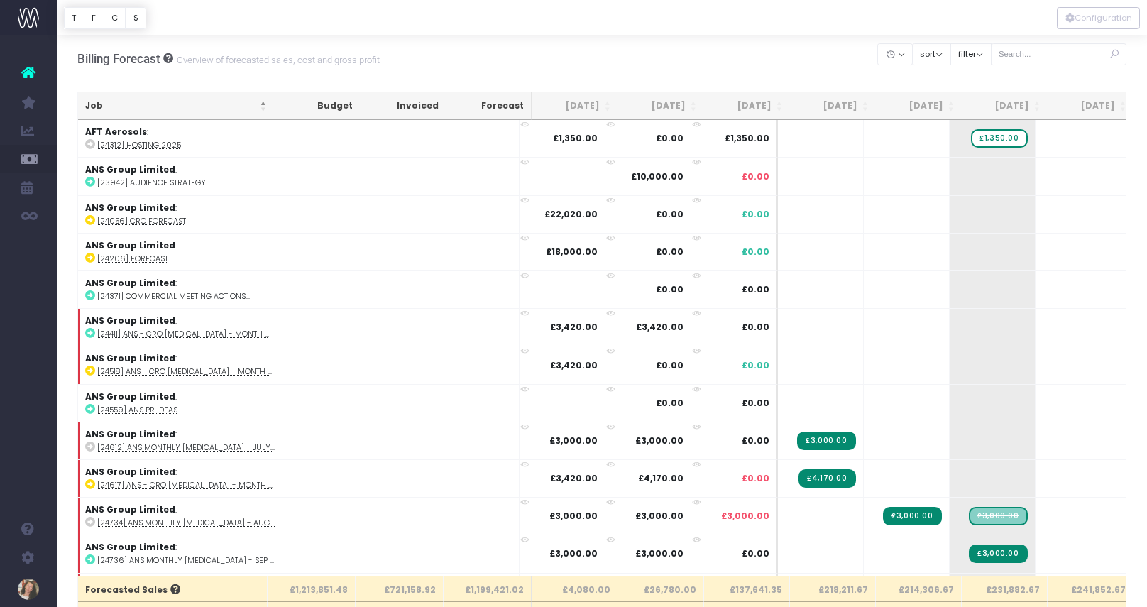
click at [1118, 53] on icon at bounding box center [1113, 54] width 25 height 29
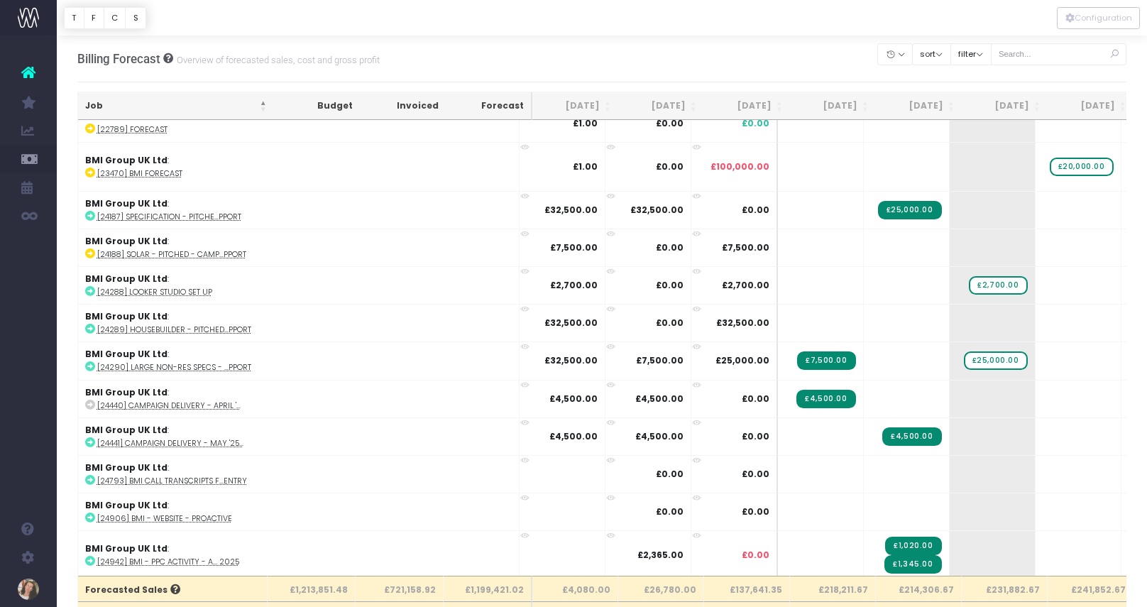
scroll to position [958, 0]
